Goal: Task Accomplishment & Management: Use online tool/utility

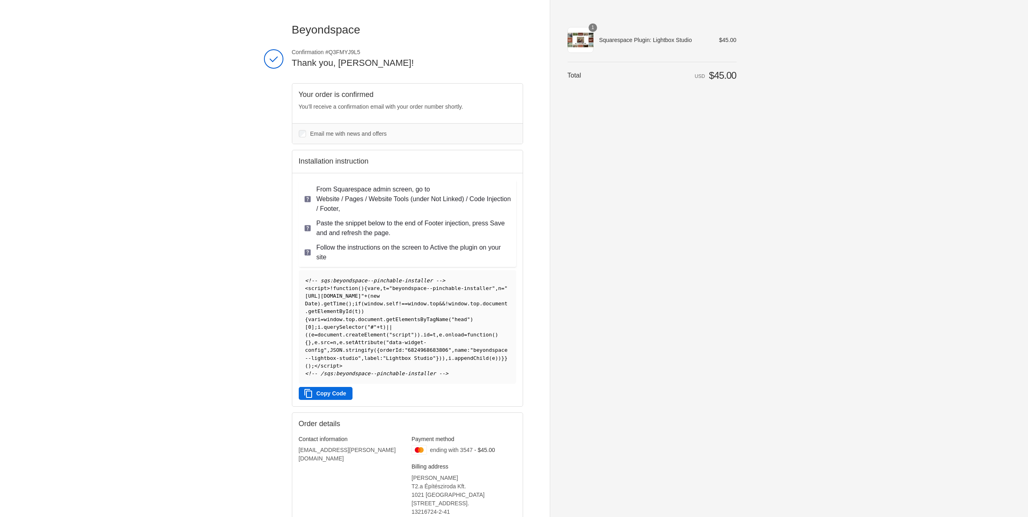
click at [330, 394] on button "Copy Code" at bounding box center [326, 393] width 54 height 13
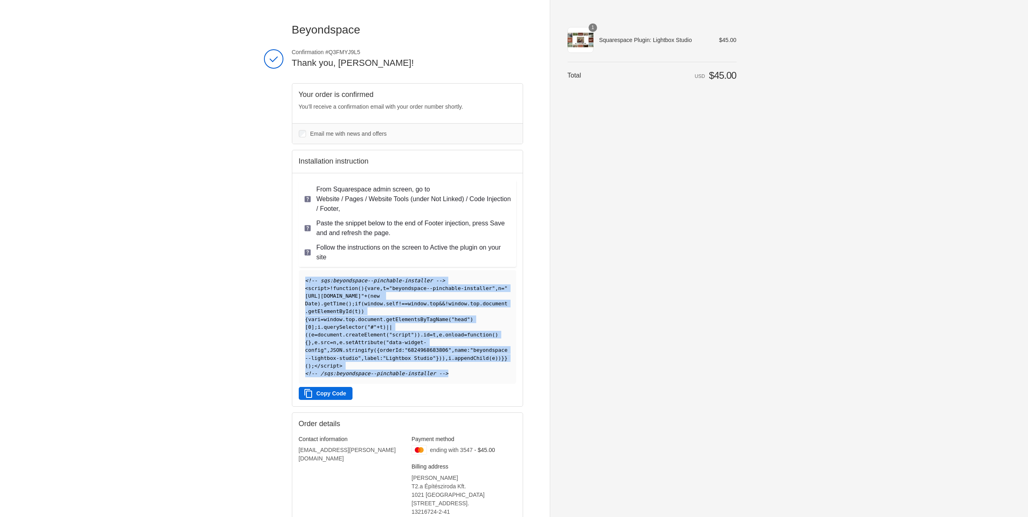
drag, startPoint x: 442, startPoint y: 373, endPoint x: 292, endPoint y: 268, distance: 183.1
click at [292, 268] on div "From Squarespace admin screen, go to Website / Pages / Website Tools (under Not…" at bounding box center [407, 290] width 230 height 234
click at [416, 351] on span ""6824968683806"" at bounding box center [428, 350] width 47 height 6
drag, startPoint x: 479, startPoint y: 367, endPoint x: 434, endPoint y: 381, distance: 47.7
click at [479, 367] on pre "<!-- sqs:beyondspace--pinchable-installer --> < script > ! function ( ) { var e…" at bounding box center [407, 327] width 217 height 114
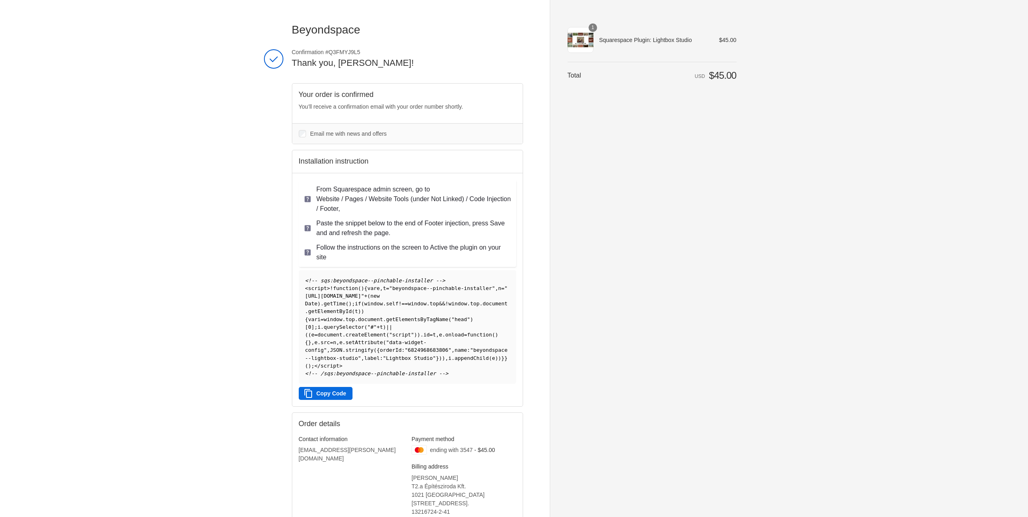
click at [242, 314] on div "Beyondspace Thank you for your purchase! Confirmation #Q3FMYJ9L5 Thank you, Ben…" at bounding box center [513, 296] width 547 height 593
click at [327, 394] on button "Copy Code" at bounding box center [326, 393] width 54 height 13
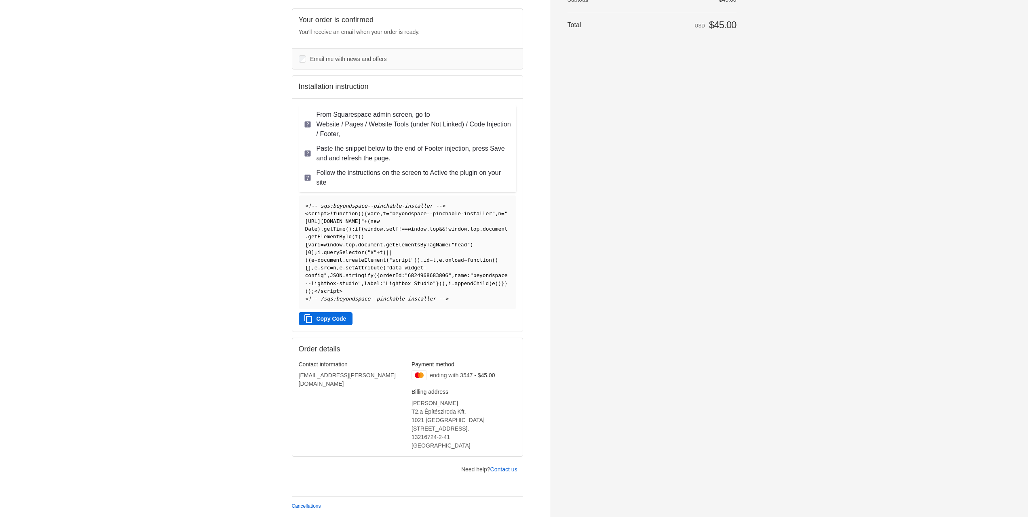
scroll to position [76, 0]
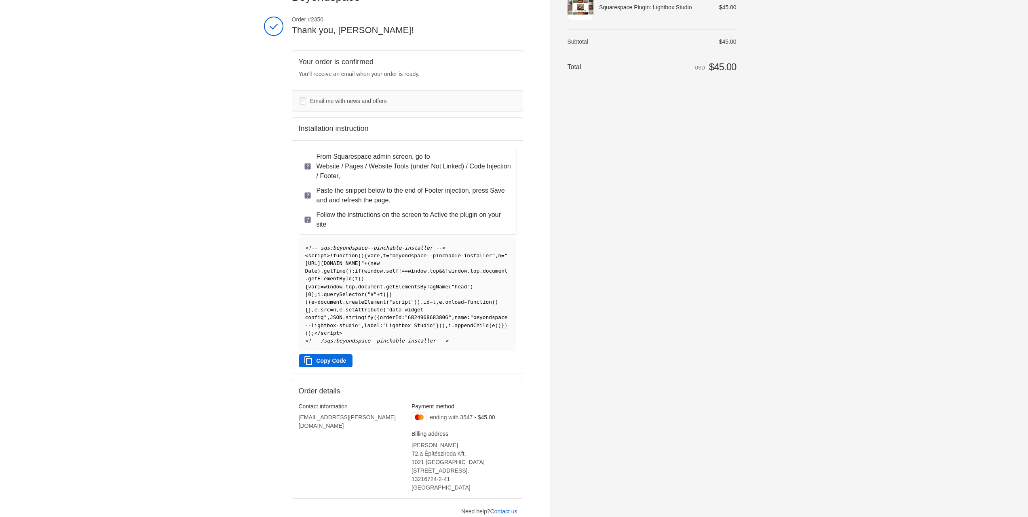
scroll to position [76, 0]
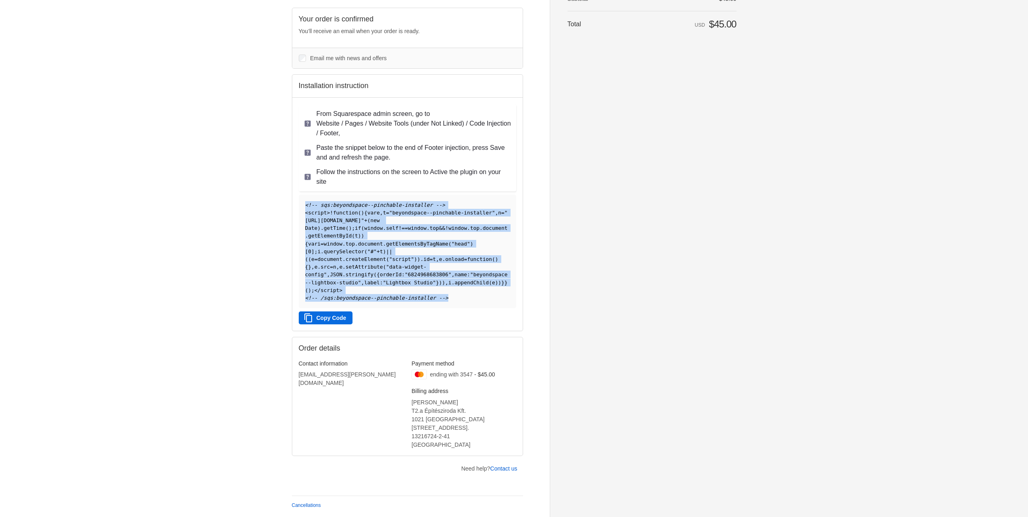
drag, startPoint x: 445, startPoint y: 299, endPoint x: 303, endPoint y: 207, distance: 169.4
click at [303, 207] on pre "<!-- sqs:beyondspace--pinchable-installer --> < script > ! function ( ) { var e…" at bounding box center [407, 252] width 217 height 114
copy code "<!-- sqs:beyondspace--pinchable-installer --> < script > ! function ( ) { var e…"
